Goal: Task Accomplishment & Management: Use online tool/utility

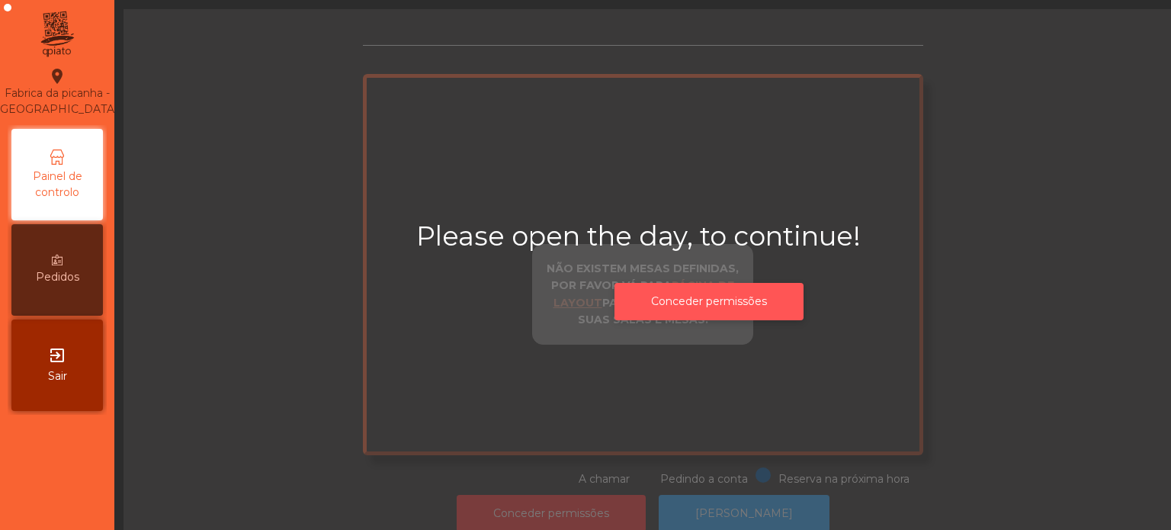
click at [730, 297] on button "Conceder permissões" at bounding box center [709, 301] width 189 height 37
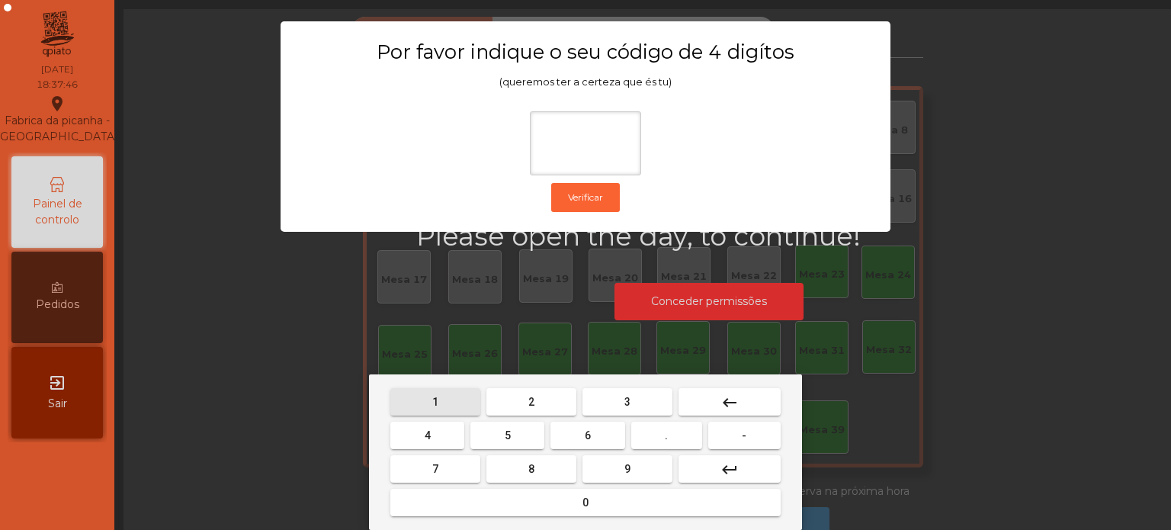
click at [435, 402] on span "1" at bounding box center [435, 402] width 6 height 12
click at [617, 402] on button "3" at bounding box center [628, 401] width 90 height 27
click at [507, 436] on span "5" at bounding box center [508, 435] width 6 height 12
click at [481, 502] on button "0" at bounding box center [585, 502] width 390 height 27
type input "****"
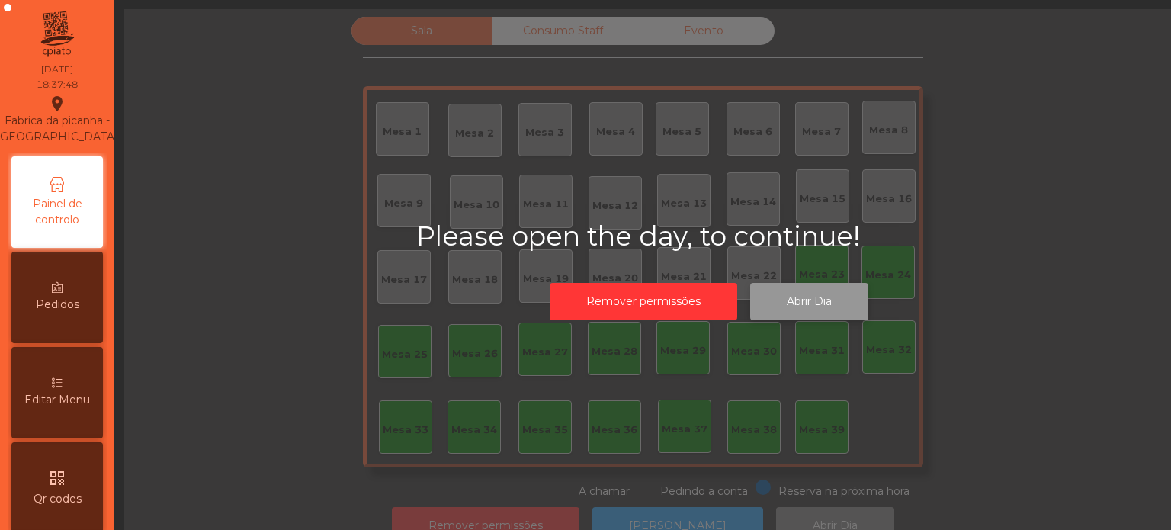
click at [806, 300] on button "Abrir Dia" at bounding box center [809, 301] width 118 height 37
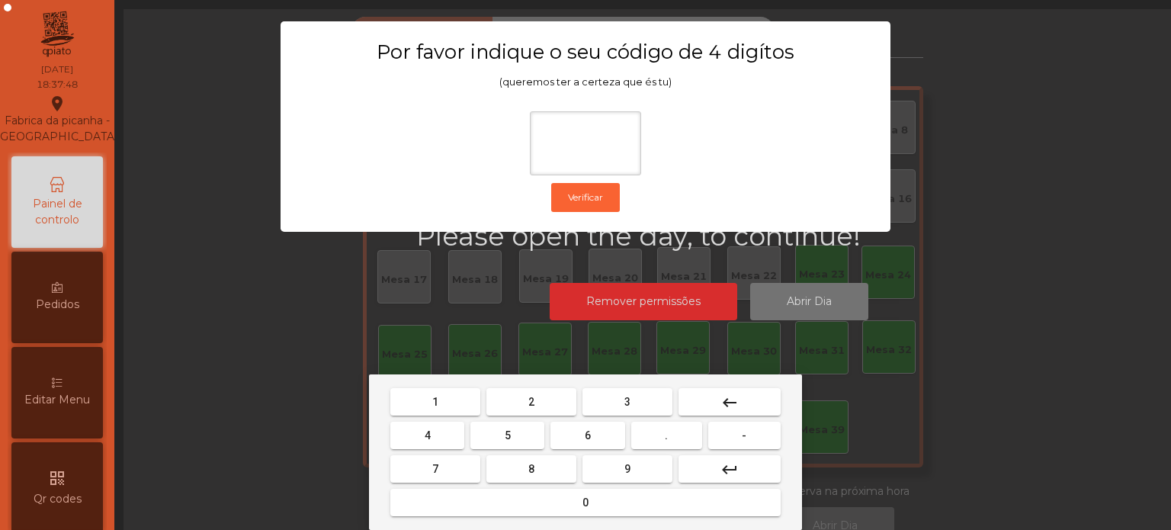
click at [435, 403] on span "1" at bounding box center [435, 402] width 6 height 12
click at [627, 400] on span "3" at bounding box center [627, 402] width 6 height 12
click at [510, 435] on span "5" at bounding box center [508, 435] width 6 height 12
click at [486, 518] on mat-keyboard-key "0" at bounding box center [585, 503] width 396 height 34
click at [502, 499] on button "0" at bounding box center [585, 502] width 390 height 27
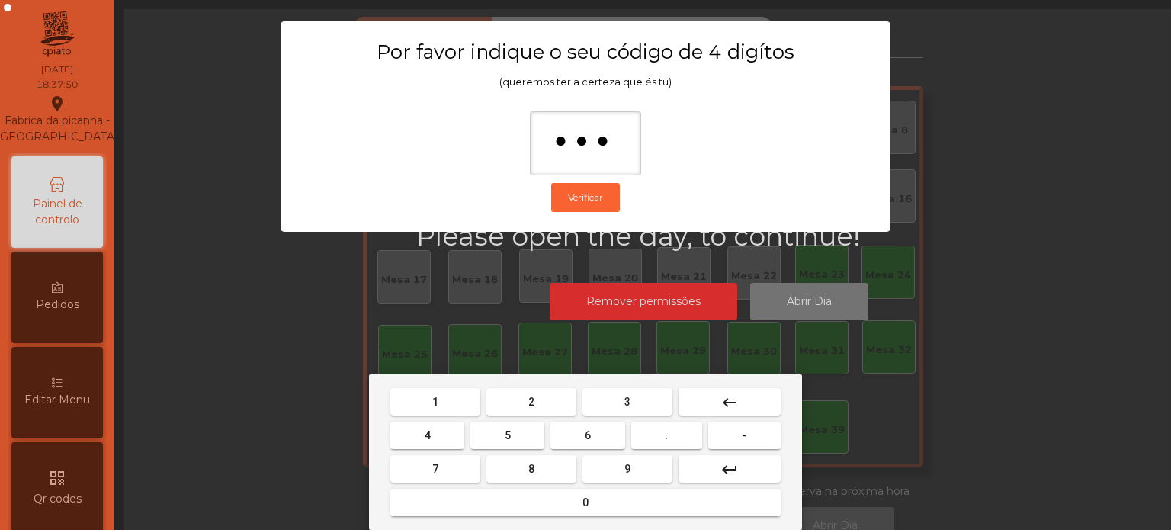
type input "****"
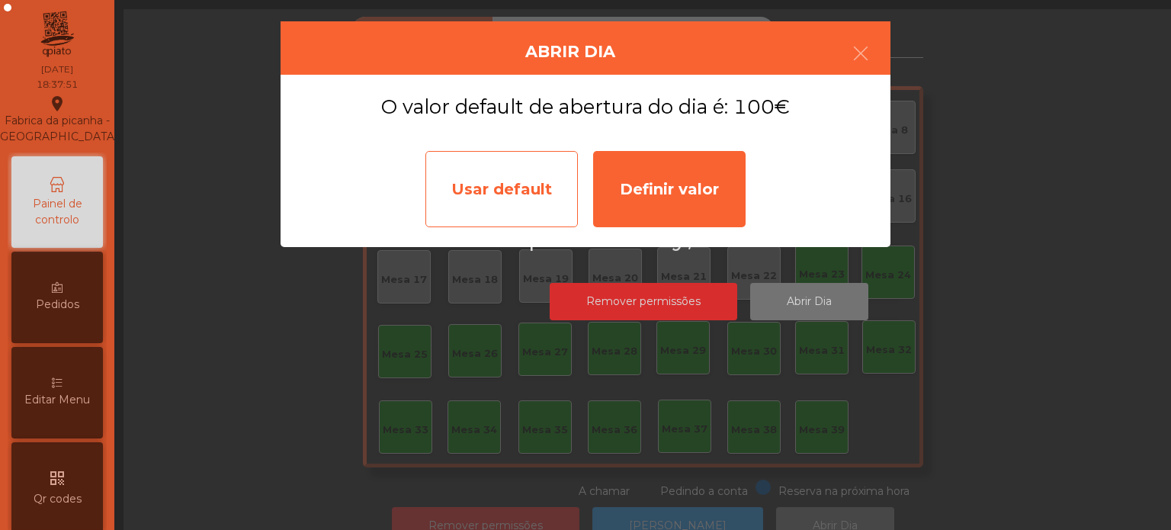
click at [526, 181] on div "Usar default" at bounding box center [501, 189] width 152 height 76
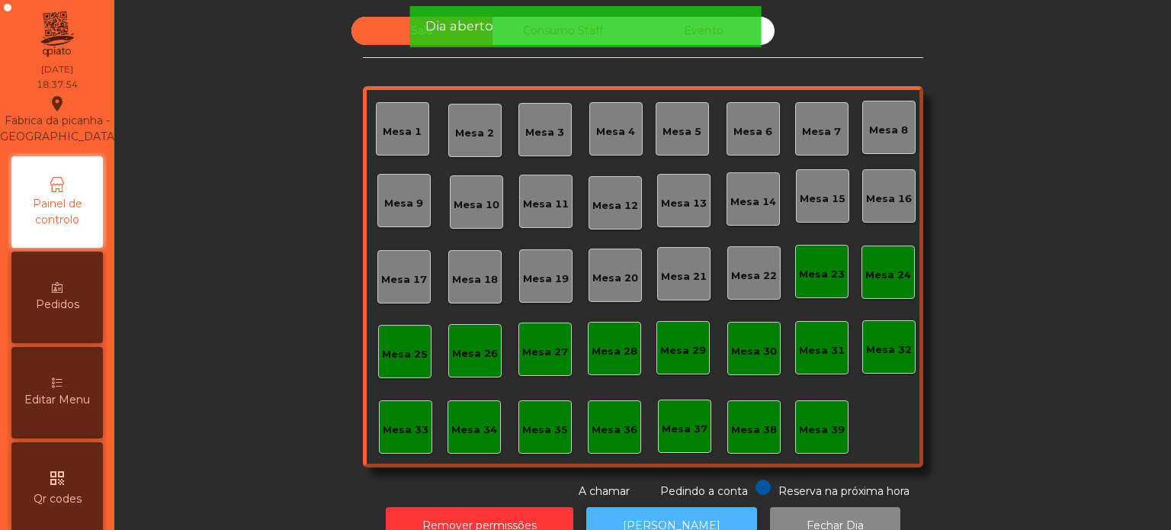
click at [665, 510] on button "[PERSON_NAME]" at bounding box center [671, 525] width 171 height 37
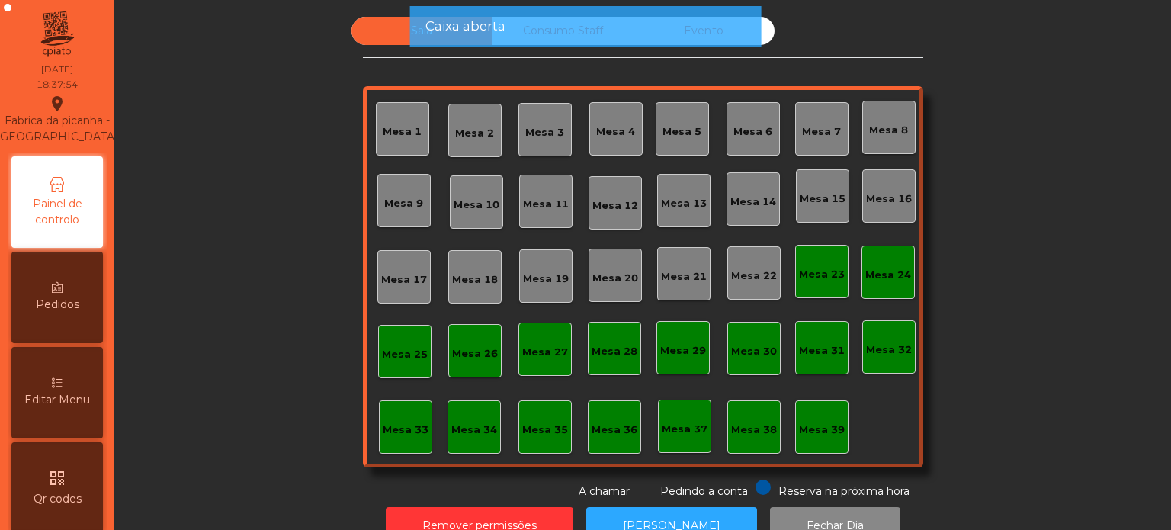
click at [814, 435] on div "Mesa 39" at bounding box center [822, 429] width 46 height 15
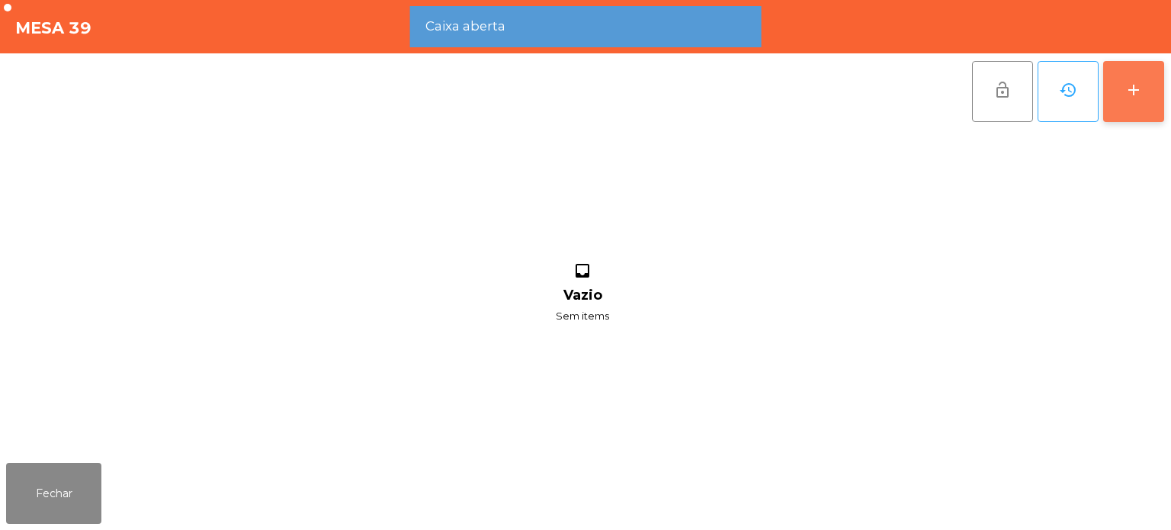
click at [1125, 79] on button "add" at bounding box center [1133, 91] width 61 height 61
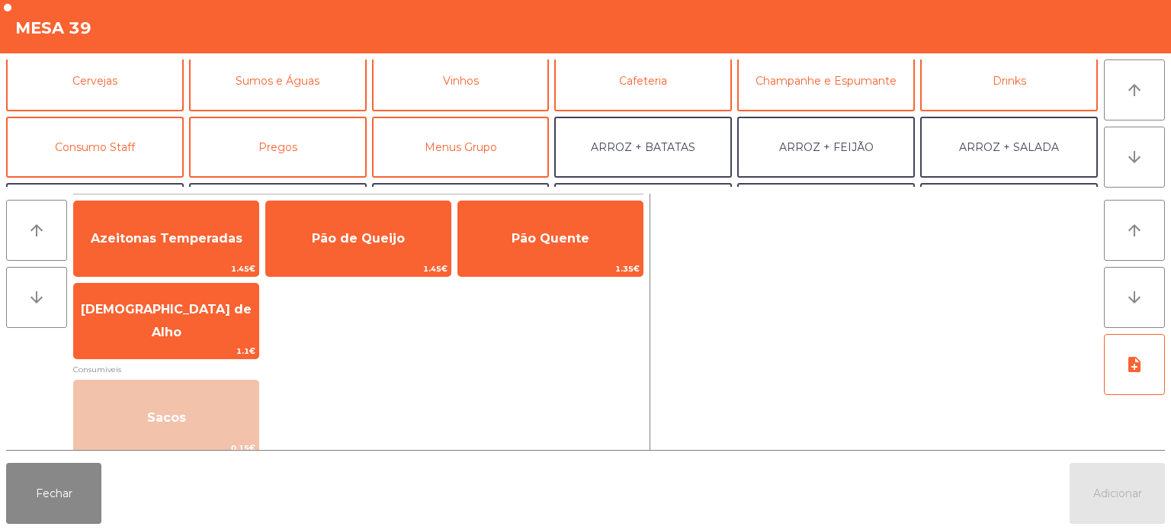
scroll to position [81, 0]
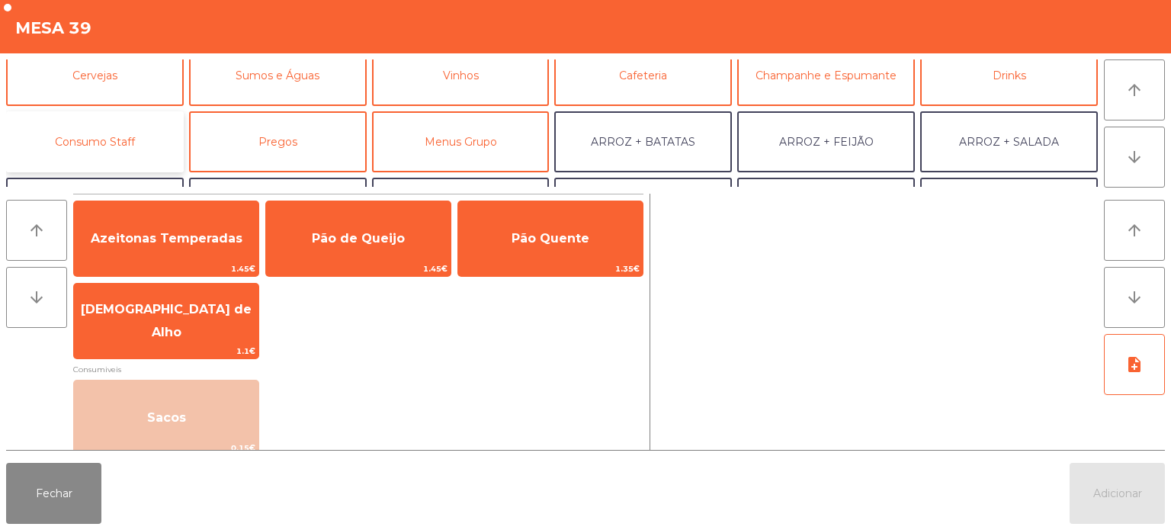
click at [134, 129] on button "Consumo Staff" at bounding box center [95, 141] width 178 height 61
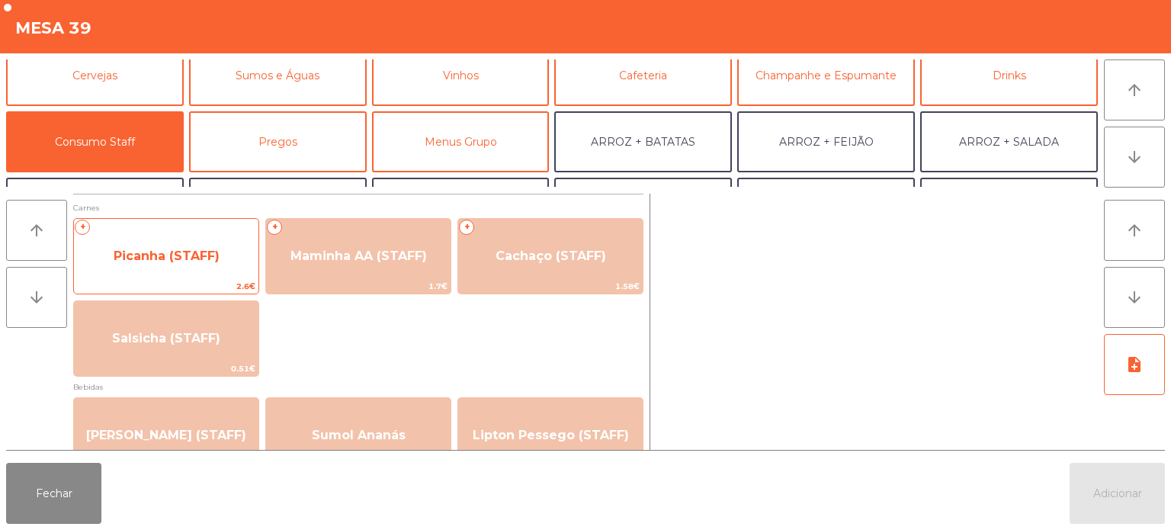
click at [229, 259] on span "Picanha (STAFF)" at bounding box center [166, 256] width 185 height 41
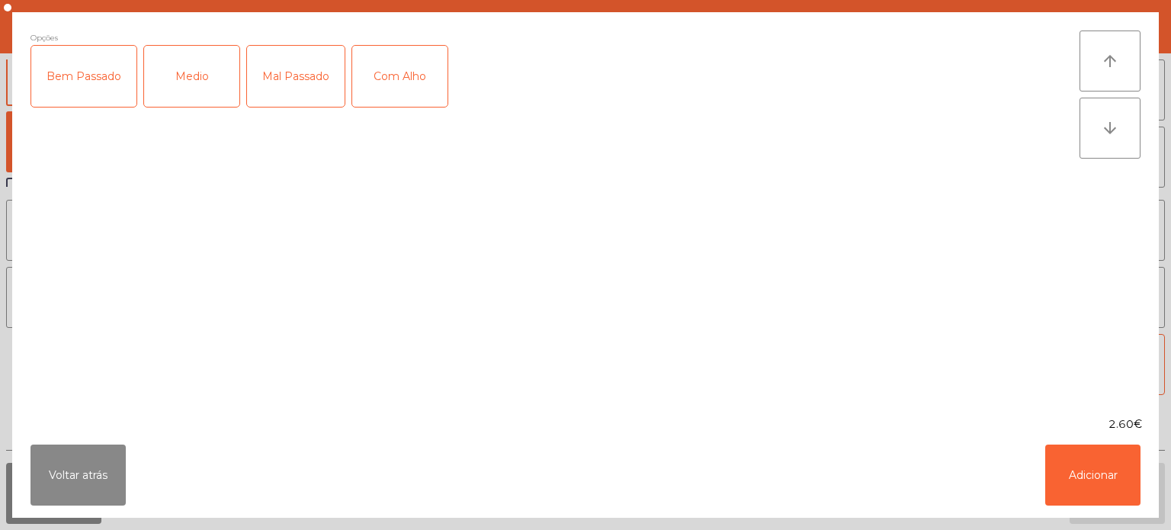
click at [206, 83] on div "Medio" at bounding box center [191, 76] width 95 height 61
click at [1075, 477] on button "Adicionar" at bounding box center [1092, 475] width 95 height 61
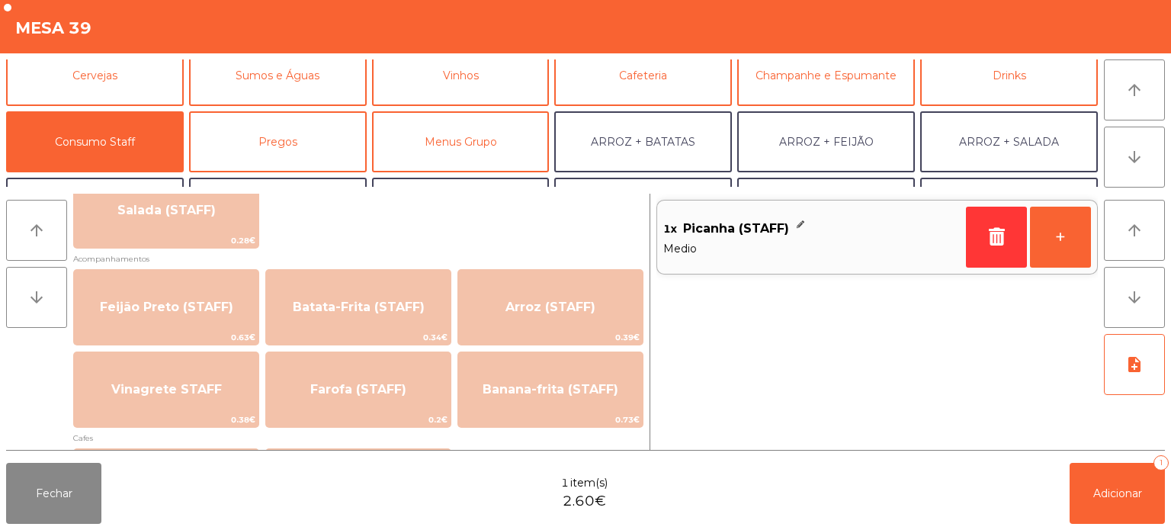
scroll to position [655, 0]
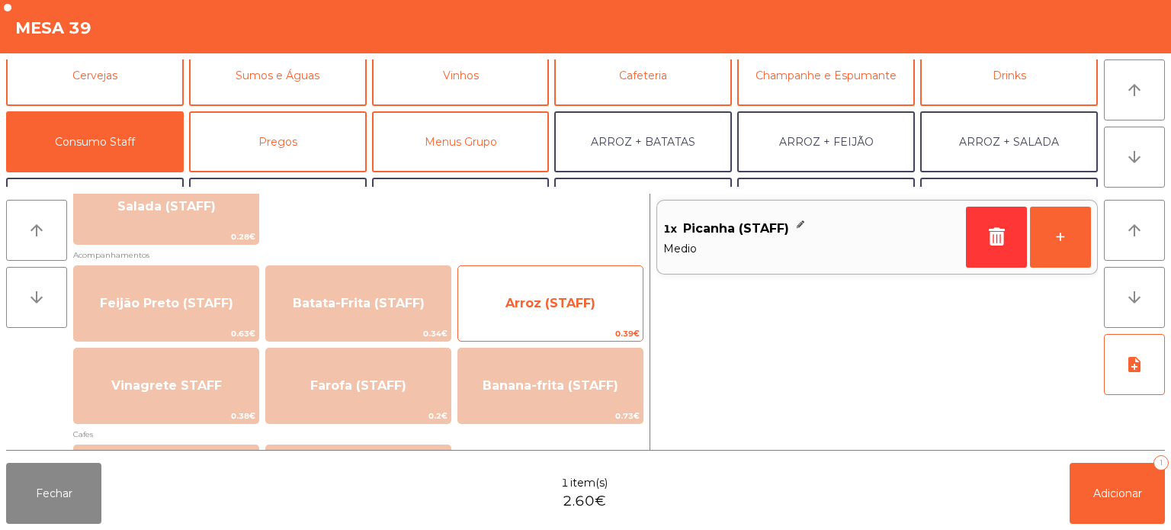
click at [506, 296] on span "Arroz (STAFF)" at bounding box center [550, 303] width 185 height 41
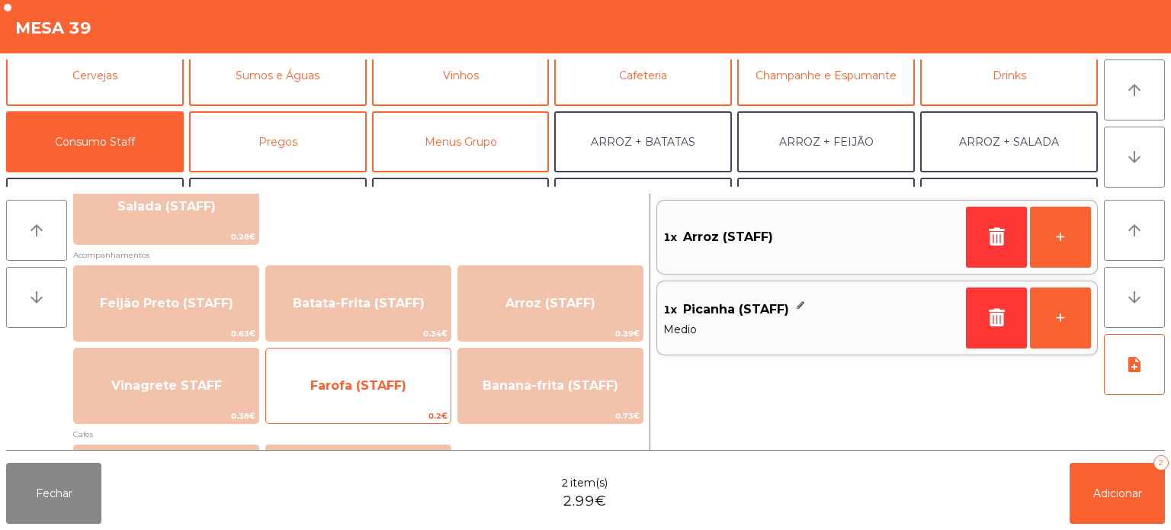
click at [324, 409] on span "0.2€" at bounding box center [358, 416] width 185 height 14
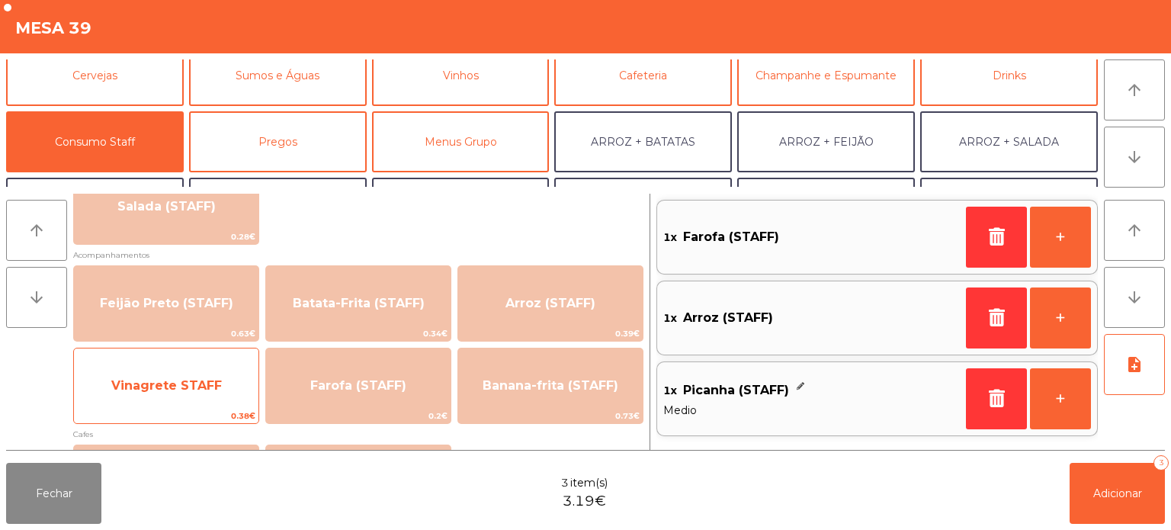
click at [177, 400] on span "Vinagrete STAFF" at bounding box center [166, 385] width 185 height 41
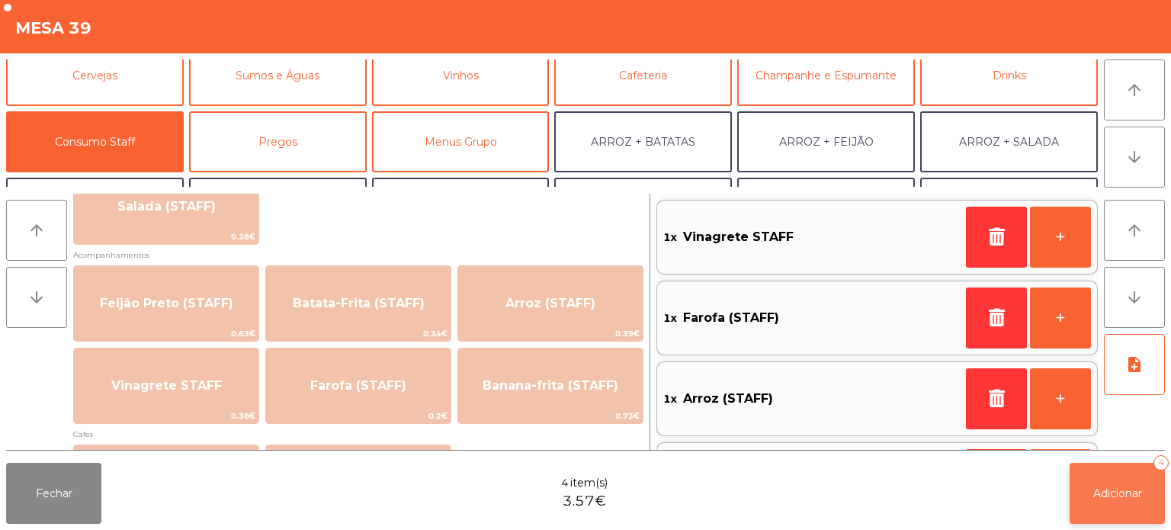
click at [1095, 488] on span "Adicionar" at bounding box center [1117, 493] width 49 height 14
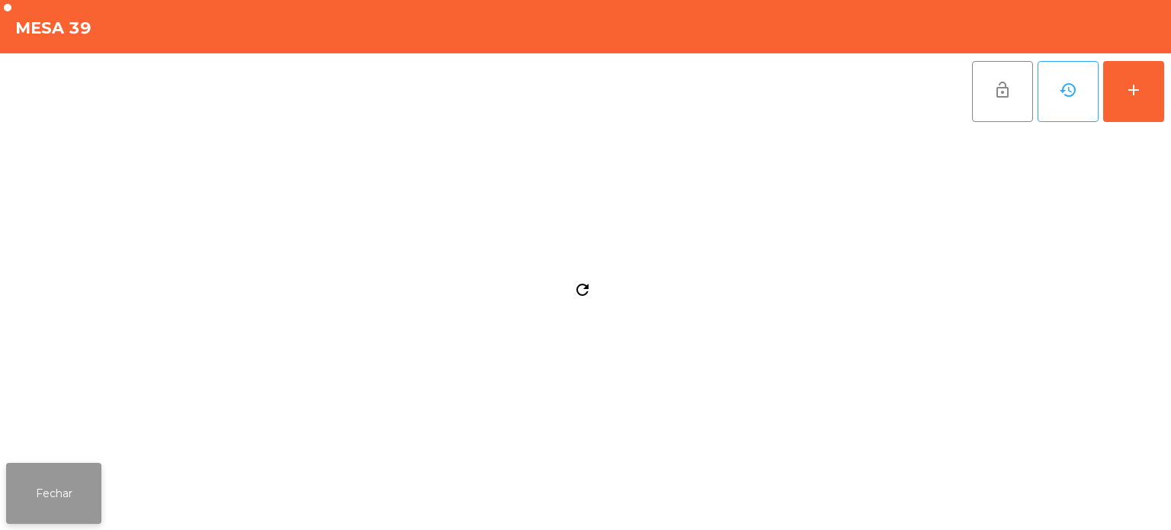
click at [91, 498] on button "Fechar" at bounding box center [53, 493] width 95 height 61
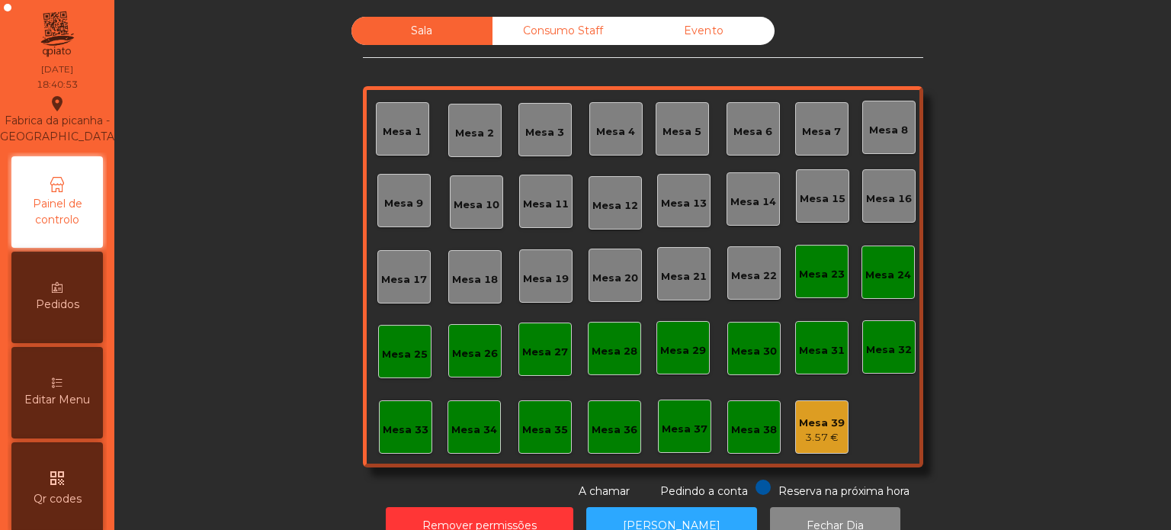
click at [236, 180] on div "Sala Consumo Staff Evento Mesa 1 [GEOGRAPHIC_DATA] 3 Mesa 4 Mesa 5 [GEOGRAPHIC_…" at bounding box center [643, 258] width 1016 height 483
